Goal: Find specific page/section: Find specific page/section

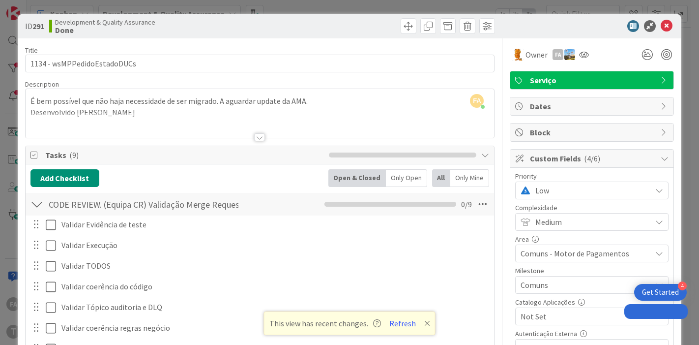
drag, startPoint x: 0, startPoint y: 0, endPoint x: 587, endPoint y: 187, distance: 616.4
click at [589, 185] on span "Low" at bounding box center [591, 190] width 111 height 14
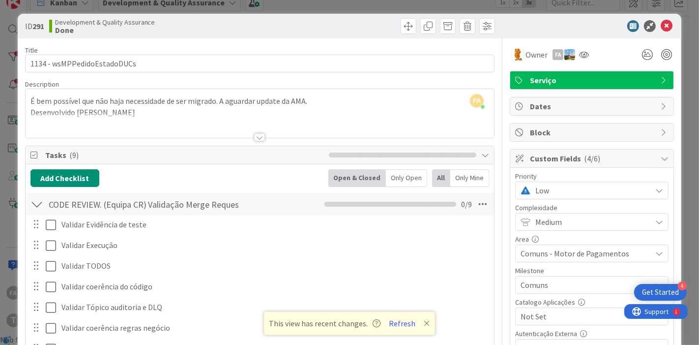
scroll to position [55, 0]
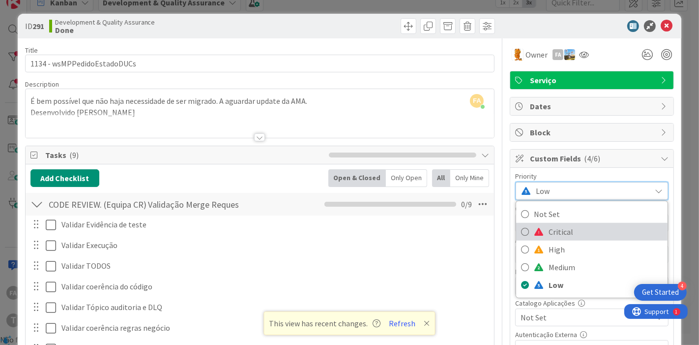
click at [557, 227] on span "Critical" at bounding box center [606, 231] width 114 height 15
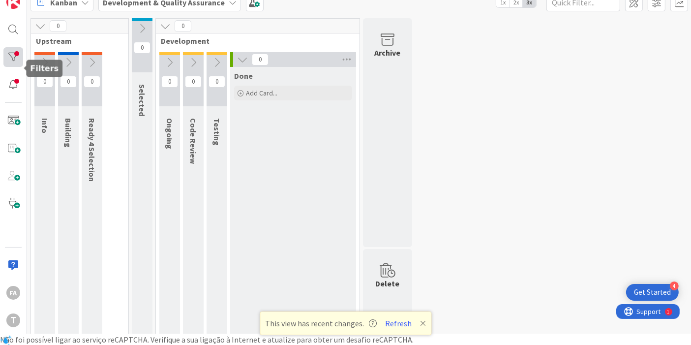
click at [11, 53] on div at bounding box center [13, 57] width 20 height 20
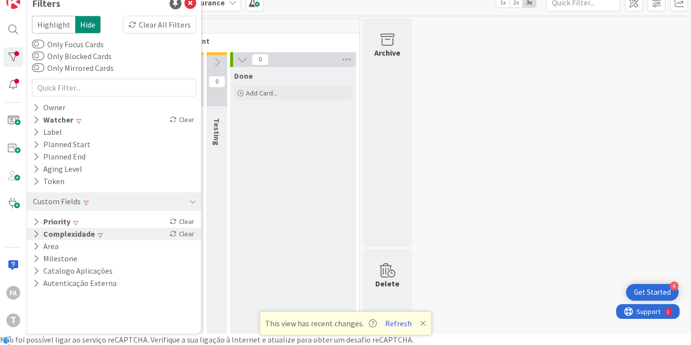
click at [129, 234] on div "Complexidade Clear" at bounding box center [114, 234] width 174 height 12
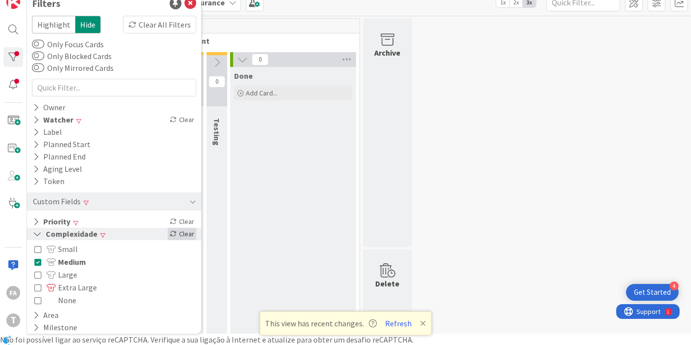
click at [176, 234] on div "Clear" at bounding box center [182, 234] width 29 height 12
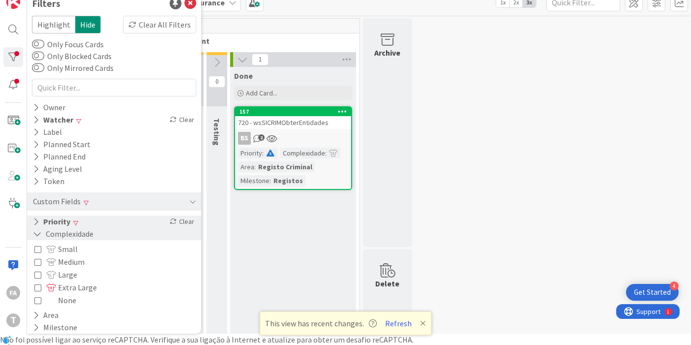
click at [68, 223] on button "Priority" at bounding box center [51, 221] width 39 height 12
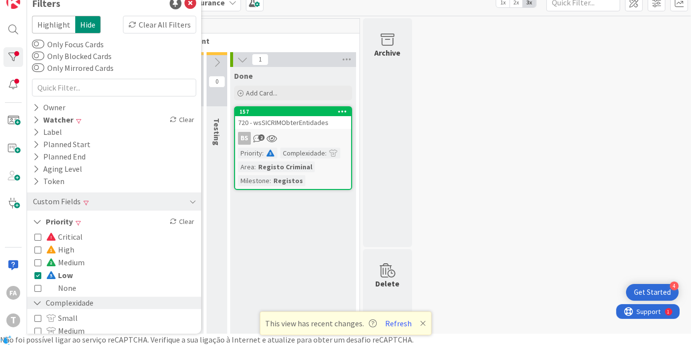
click at [61, 271] on span "Low" at bounding box center [59, 275] width 27 height 13
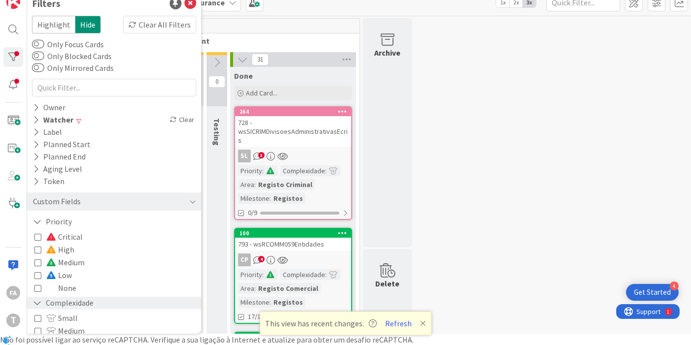
click at [60, 251] on span "High" at bounding box center [60, 249] width 28 height 13
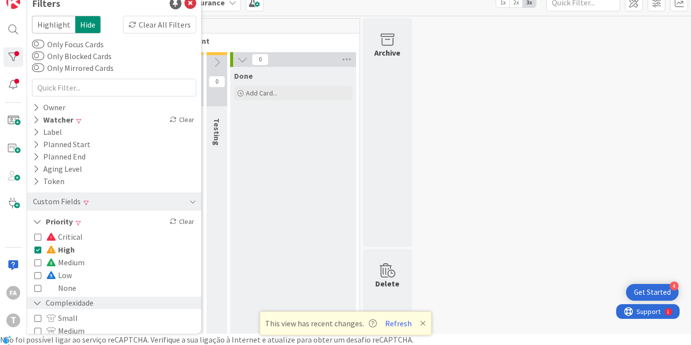
click at [60, 251] on span "High" at bounding box center [60, 249] width 29 height 13
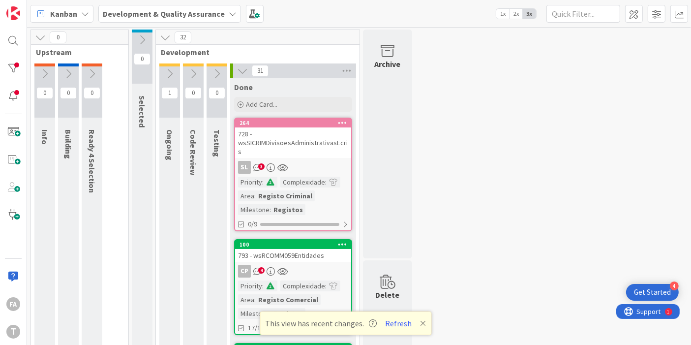
click at [568, 8] on input "text" at bounding box center [583, 14] width 74 height 18
paste input "prjSC_SparkUtils"
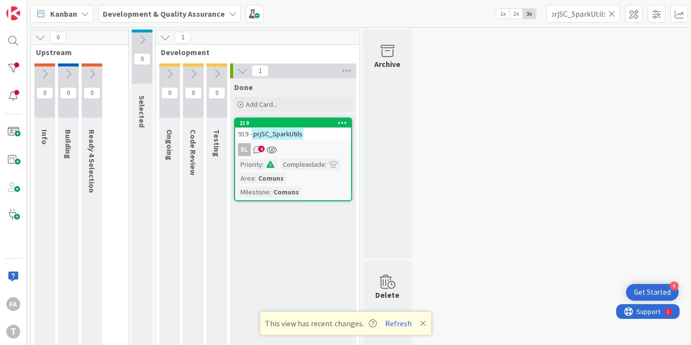
click at [301, 133] on mark "prjSC_SparkUtils" at bounding box center [278, 133] width 52 height 11
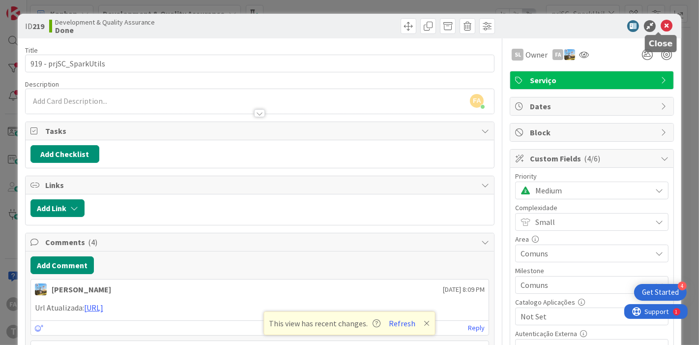
drag, startPoint x: 659, startPoint y: 28, endPoint x: 569, endPoint y: 22, distance: 90.2
click at [661, 28] on icon at bounding box center [667, 26] width 12 height 12
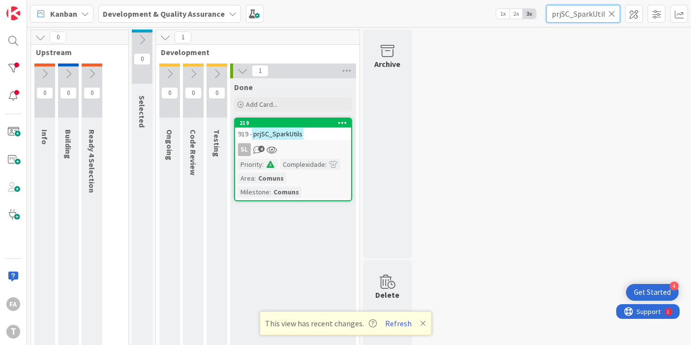
click at [577, 15] on input "prjSC_SparkUtils" at bounding box center [583, 14] width 74 height 18
paste input "wsTRIBEntregaInformacao"
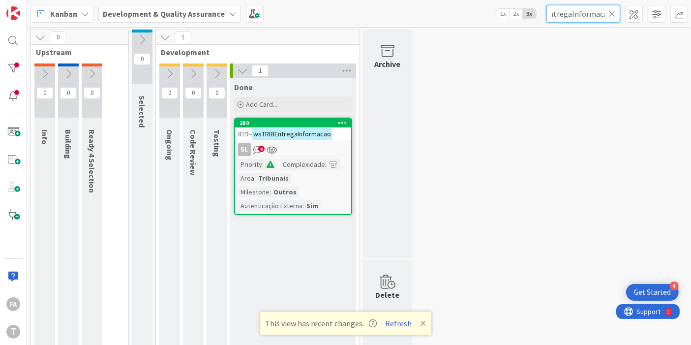
type input "wsTRIBEntregaInformacao"
click at [591, 13] on input "wsTRIBEntregaInformacao" at bounding box center [583, 14] width 74 height 18
click at [305, 138] on mark "wsTRIBEntregaInformacao" at bounding box center [292, 133] width 80 height 11
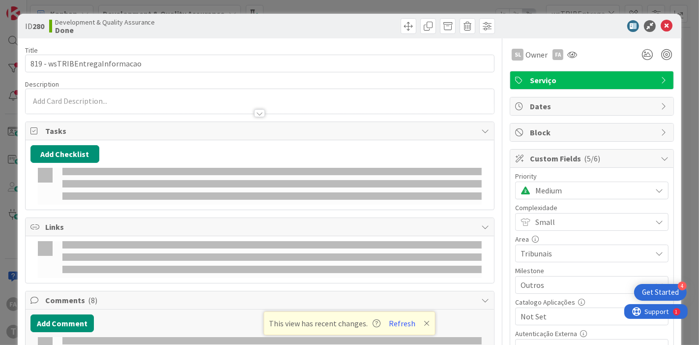
select select "java"
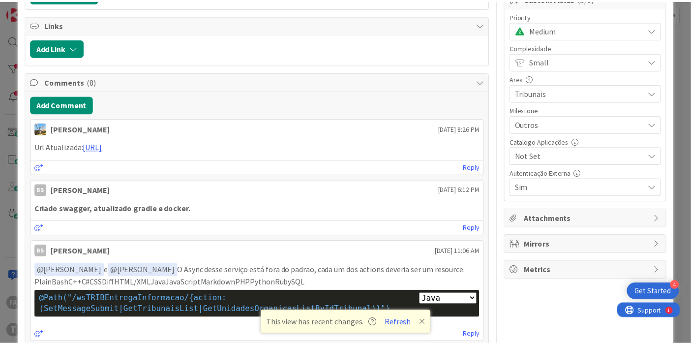
scroll to position [218, 0]
